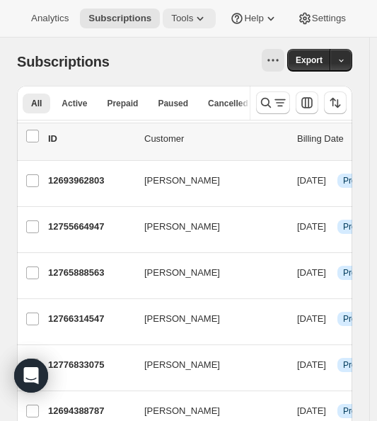
click at [207, 17] on icon at bounding box center [200, 18] width 14 height 14
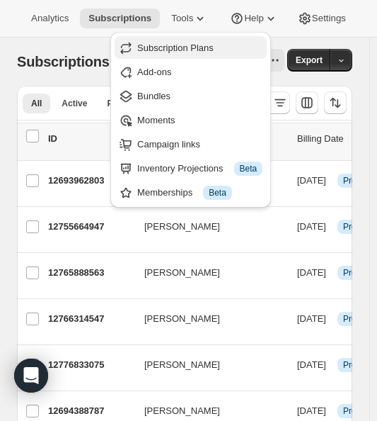
click at [202, 47] on span "Subscription Plans" at bounding box center [175, 47] width 76 height 11
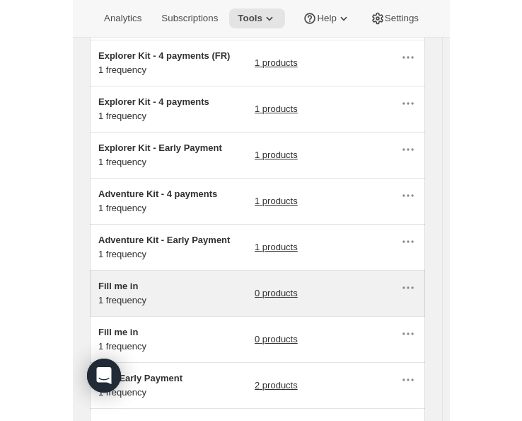
scroll to position [283, 0]
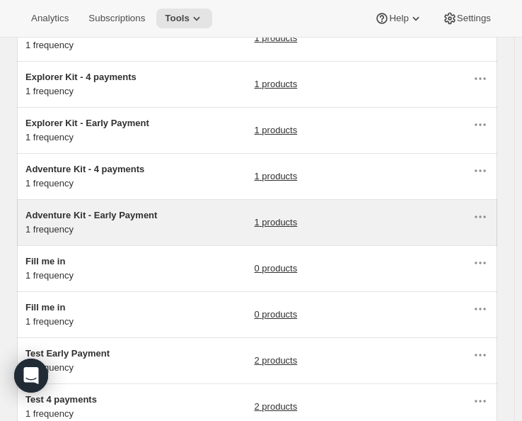
click at [206, 224] on div "Adventure Kit - Early Payment 1 frequency 1 products" at bounding box center [248, 222] width 447 height 28
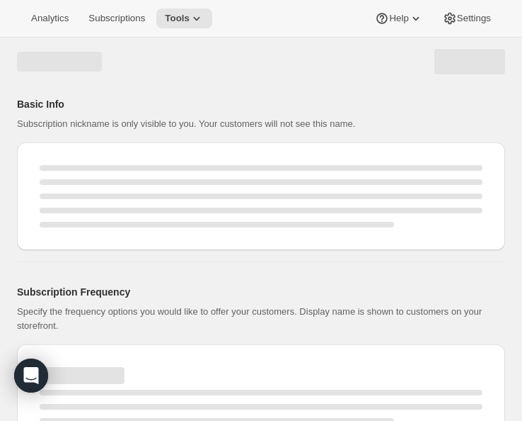
select select "WEEK"
select select "MONTH"
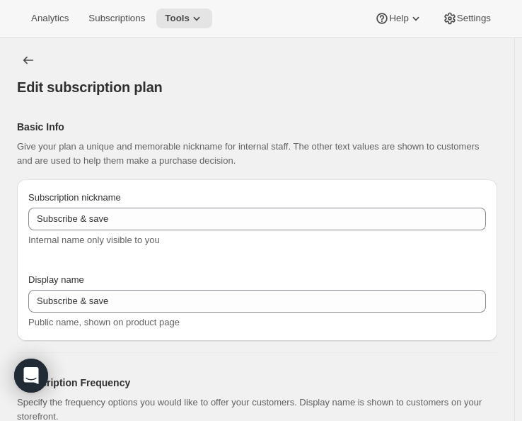
type input "Adventure Kit - Early Payment"
select select "ENABLED"
select select "MONTH"
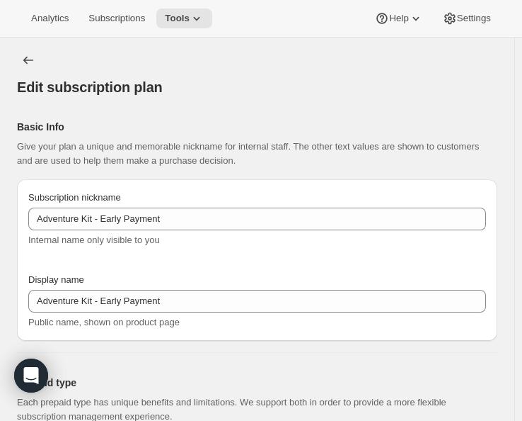
scroll to position [71, 0]
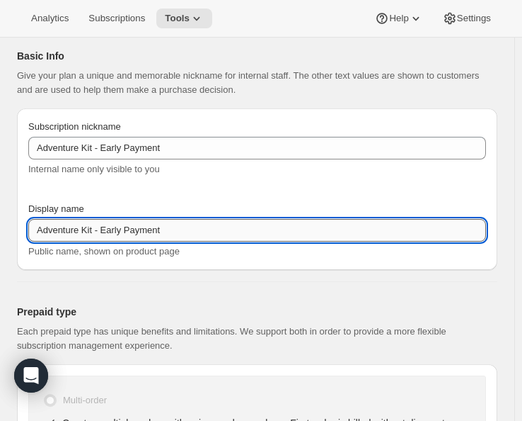
click at [105, 229] on input "Adventure Kit - Early Payment" at bounding box center [257, 230] width 458 height 23
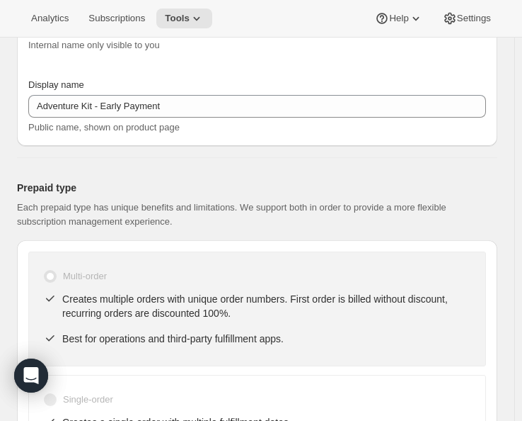
scroll to position [195, 0]
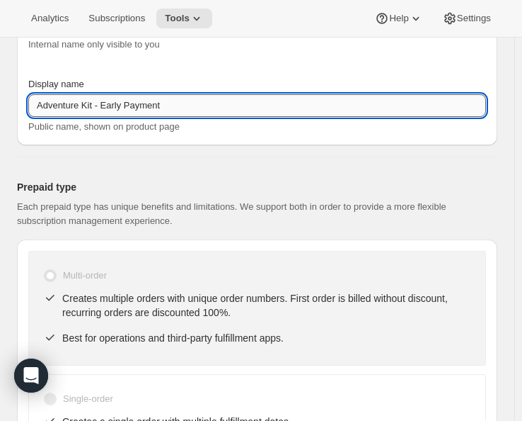
click at [102, 105] on input "Adventure Kit - Early Payment" at bounding box center [257, 105] width 458 height 23
drag, startPoint x: 107, startPoint y: 105, endPoint x: 29, endPoint y: 107, distance: 77.9
click at [29, 107] on input "Adventure Kit - Early Payment" at bounding box center [257, 105] width 458 height 23
click at [105, 108] on input "Adventure Kit - Early Payment" at bounding box center [257, 105] width 458 height 23
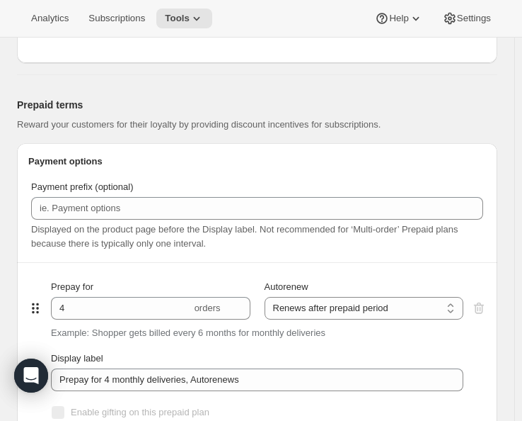
scroll to position [833, 0]
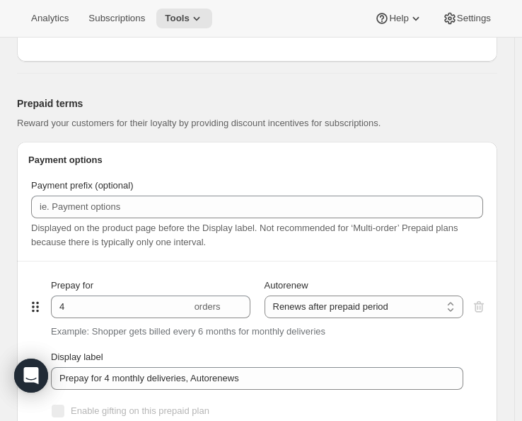
type input "Early Payment"
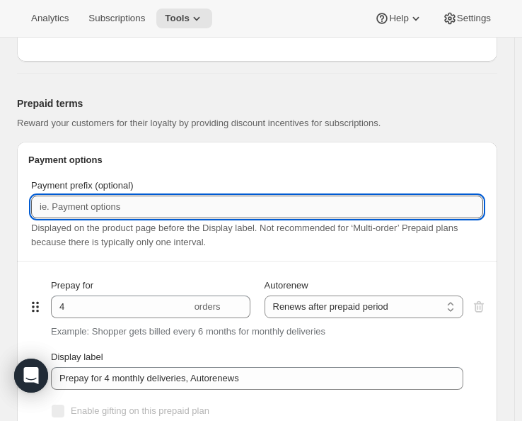
click at [67, 209] on input "Payment prefix (optional)" at bounding box center [257, 206] width 452 height 23
paste input "one-time payment for the full year"
click at [45, 205] on input "one-time payment for the full year" at bounding box center [257, 206] width 452 height 23
click at [229, 208] on input "One-time payment for the full year" at bounding box center [257, 206] width 452 height 23
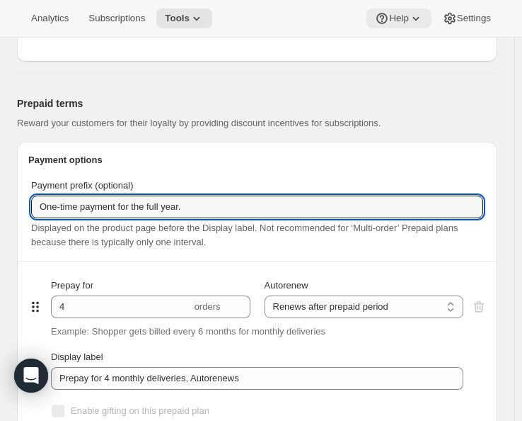
type input "One-time payment for the full year."
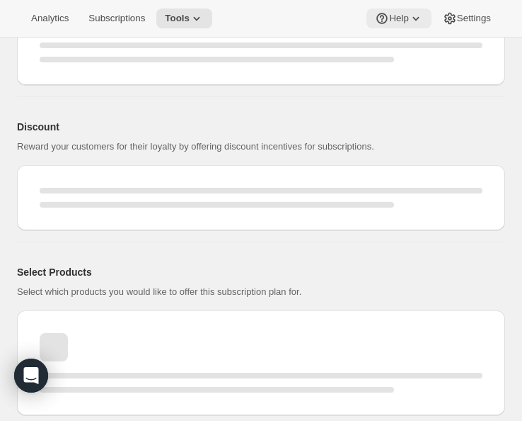
select select "MONTH"
select select "ENABLED"
